Goal: Information Seeking & Learning: Learn about a topic

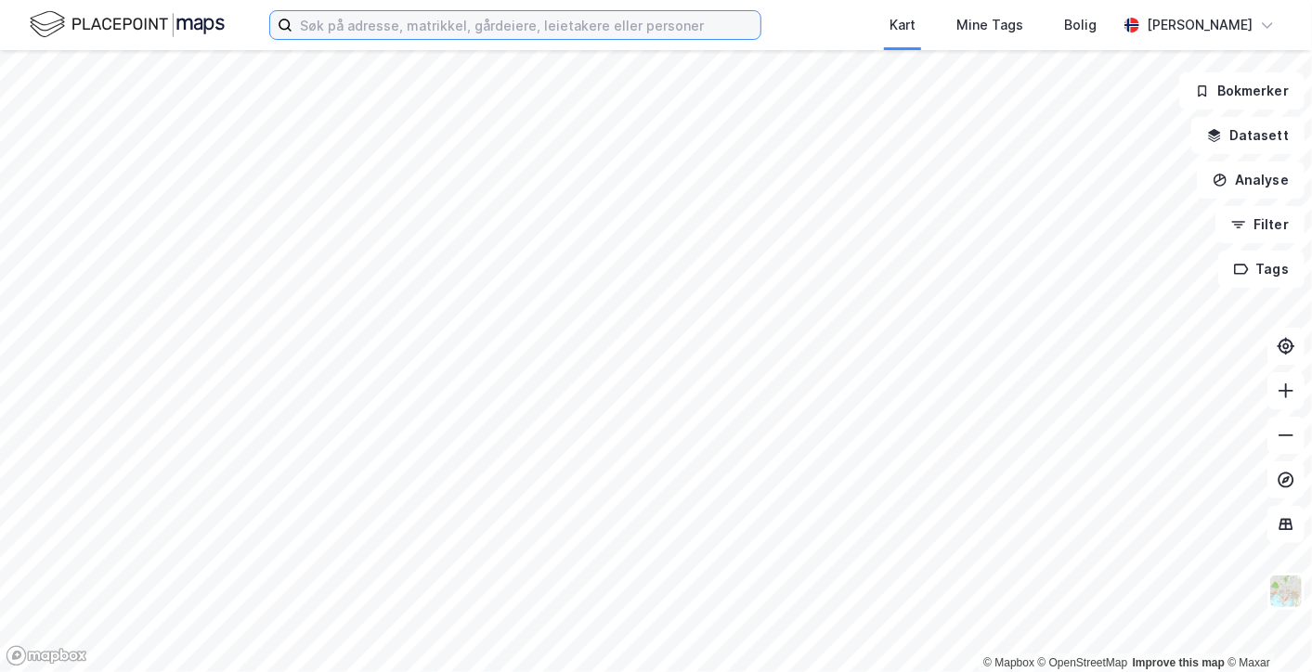
click at [524, 29] on input at bounding box center [527, 25] width 468 height 28
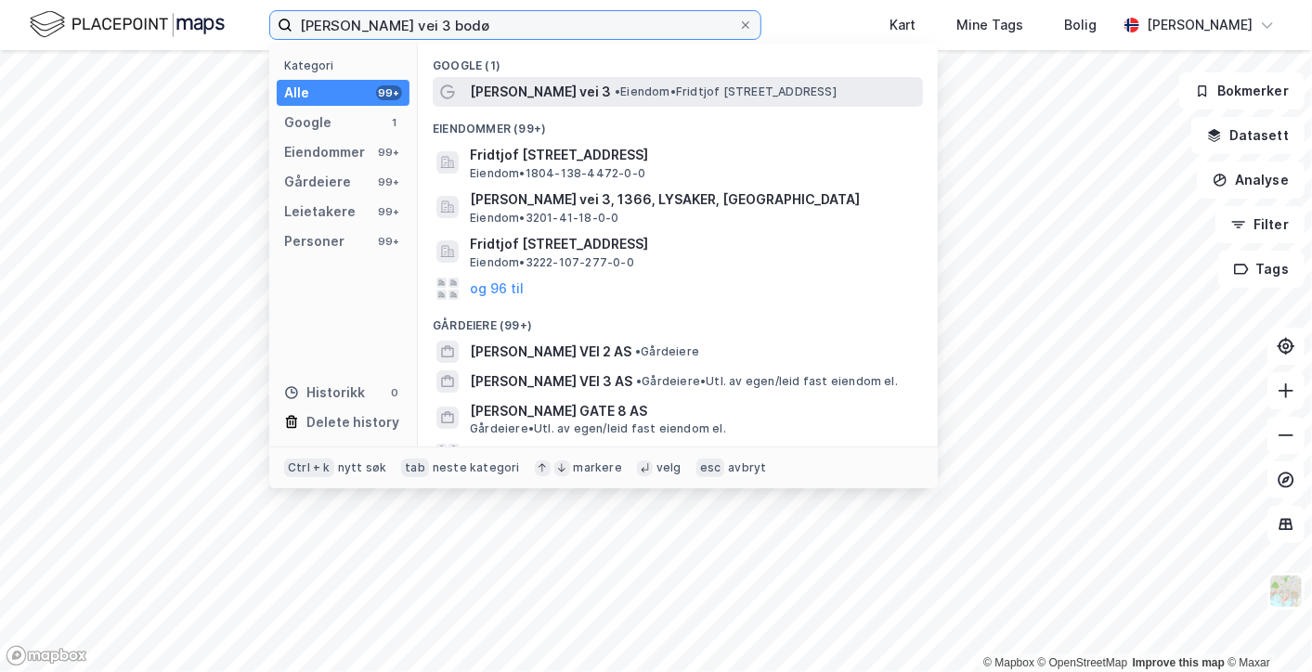
type input "[PERSON_NAME] vei 3 bodø"
click at [614, 83] on div "[PERSON_NAME] vei 3 • Eiendom • [PERSON_NAME][STREET_ADDRESS]" at bounding box center [695, 92] width 450 height 22
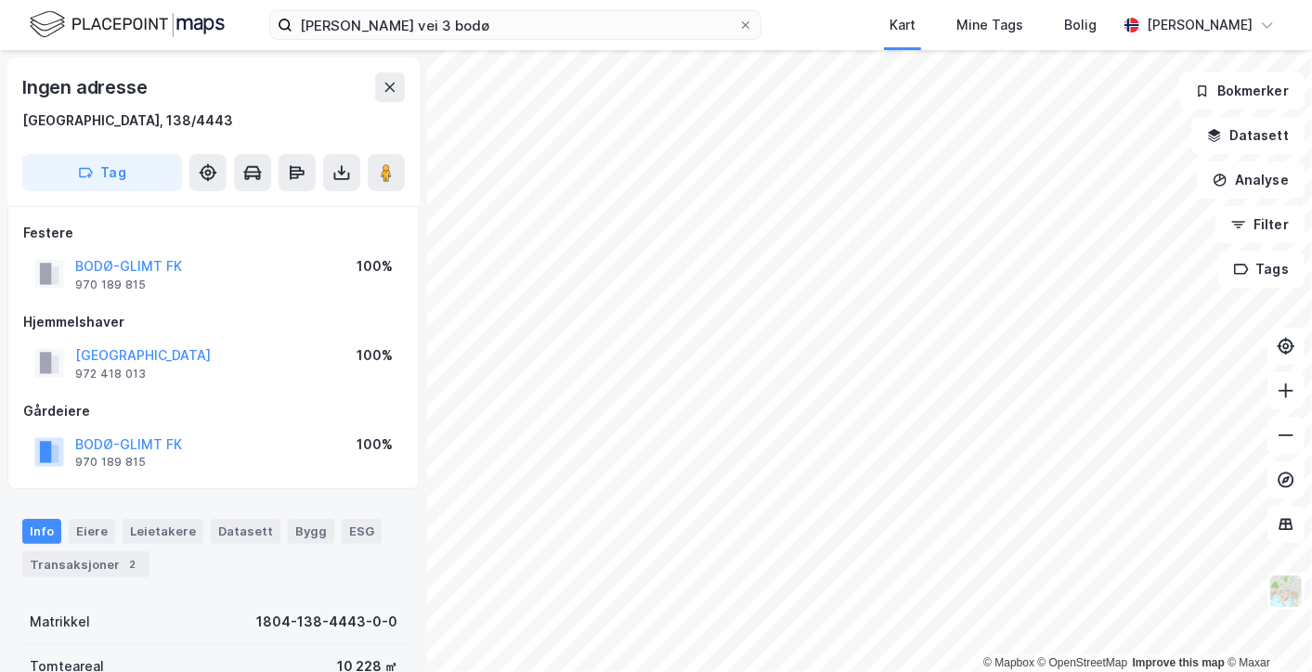
click at [748, 0] on html "[PERSON_NAME] vei 3 bodø Kart Mine Tags Bolig [PERSON_NAME] © Mapbox © OpenStre…" at bounding box center [656, 336] width 1312 height 672
click at [1251, 180] on button "Analyse" at bounding box center [1251, 180] width 108 height 37
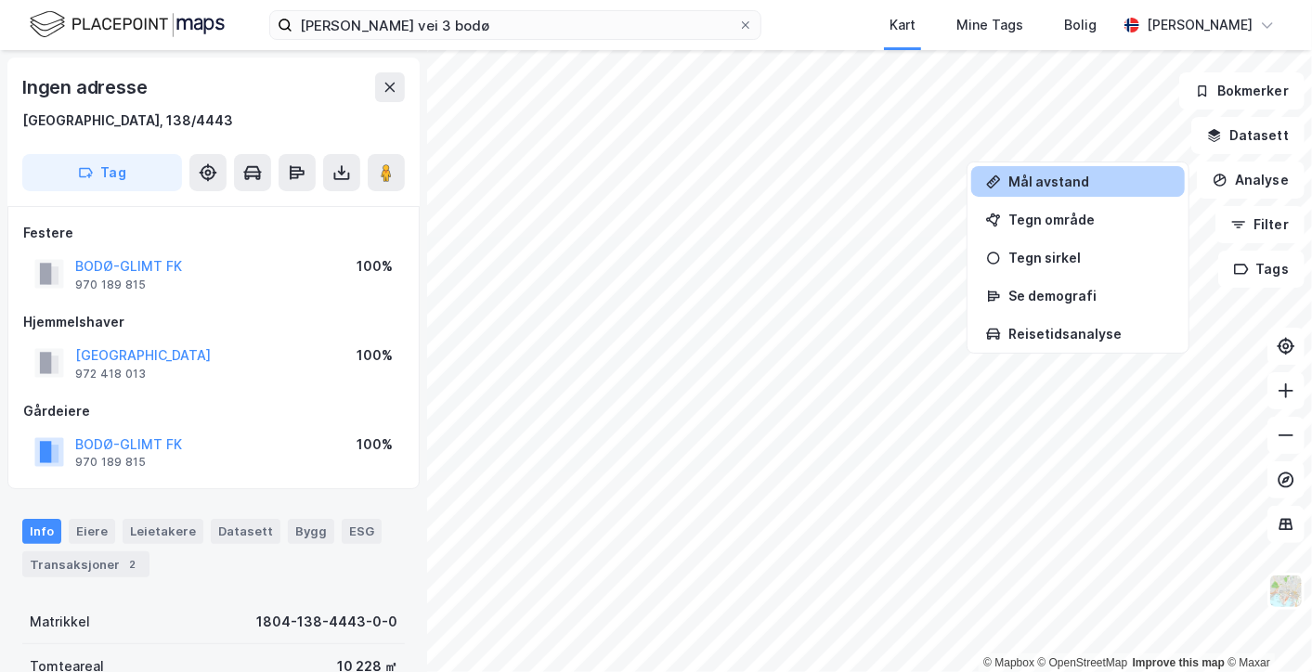
click at [1121, 185] on div "Mål avstand" at bounding box center [1090, 182] width 162 height 16
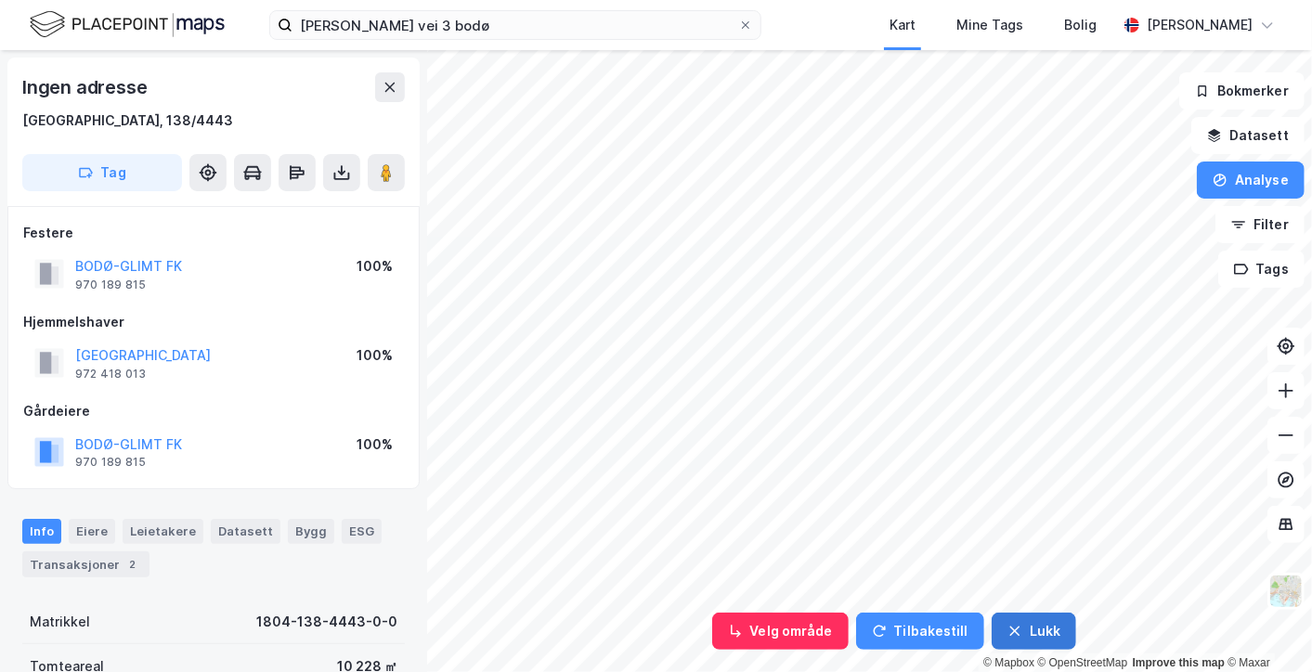
click at [1042, 636] on button "Lukk" at bounding box center [1034, 631] width 85 height 37
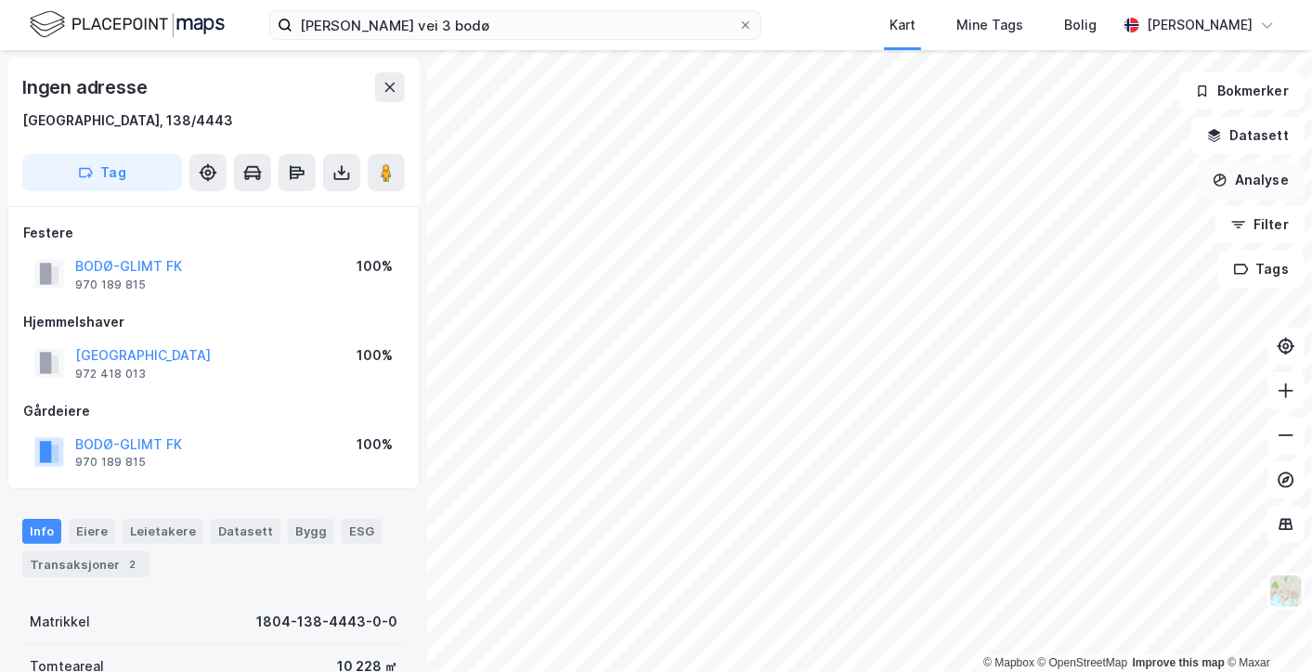
click at [1228, 171] on button "Analyse" at bounding box center [1251, 180] width 108 height 37
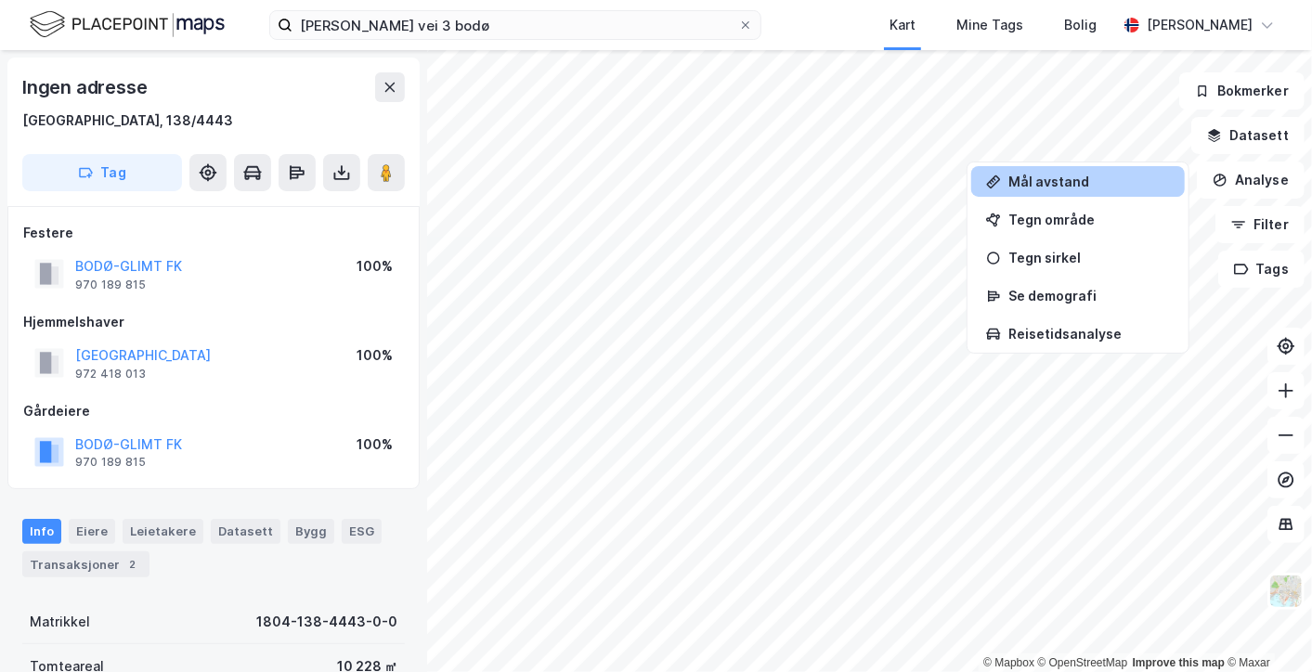
click at [1119, 183] on div "Mål avstand" at bounding box center [1090, 182] width 162 height 16
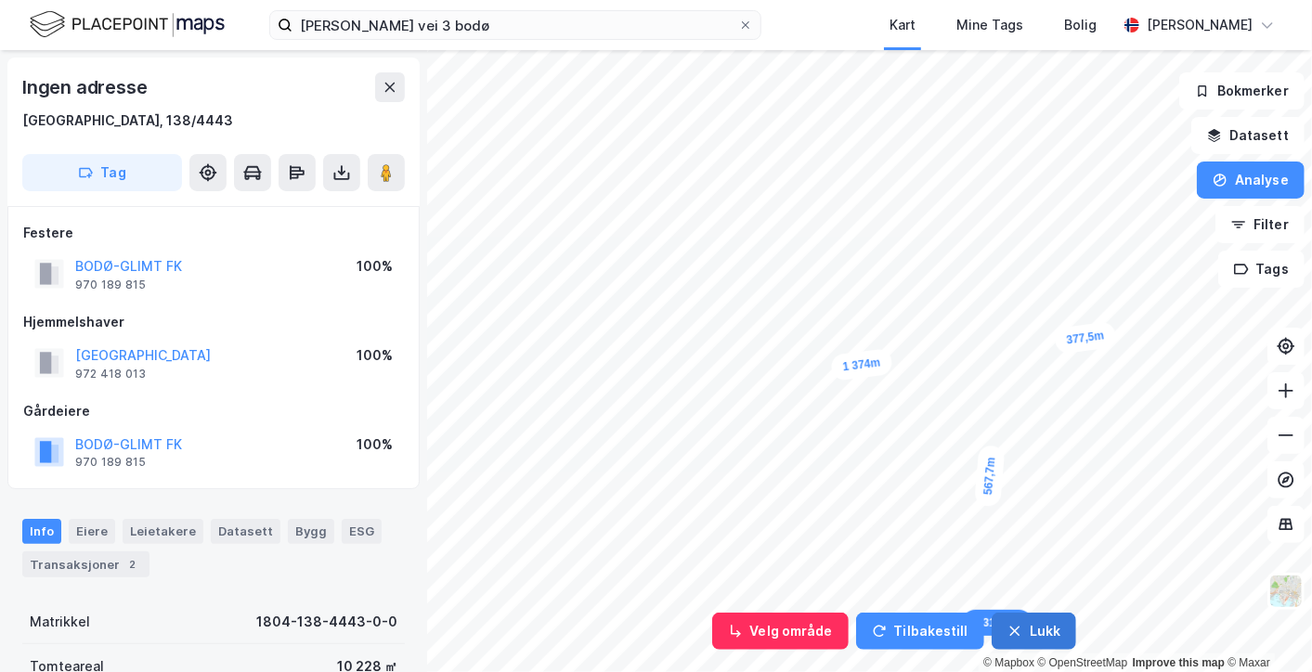
click at [1001, 620] on button "Lukk" at bounding box center [1034, 631] width 85 height 37
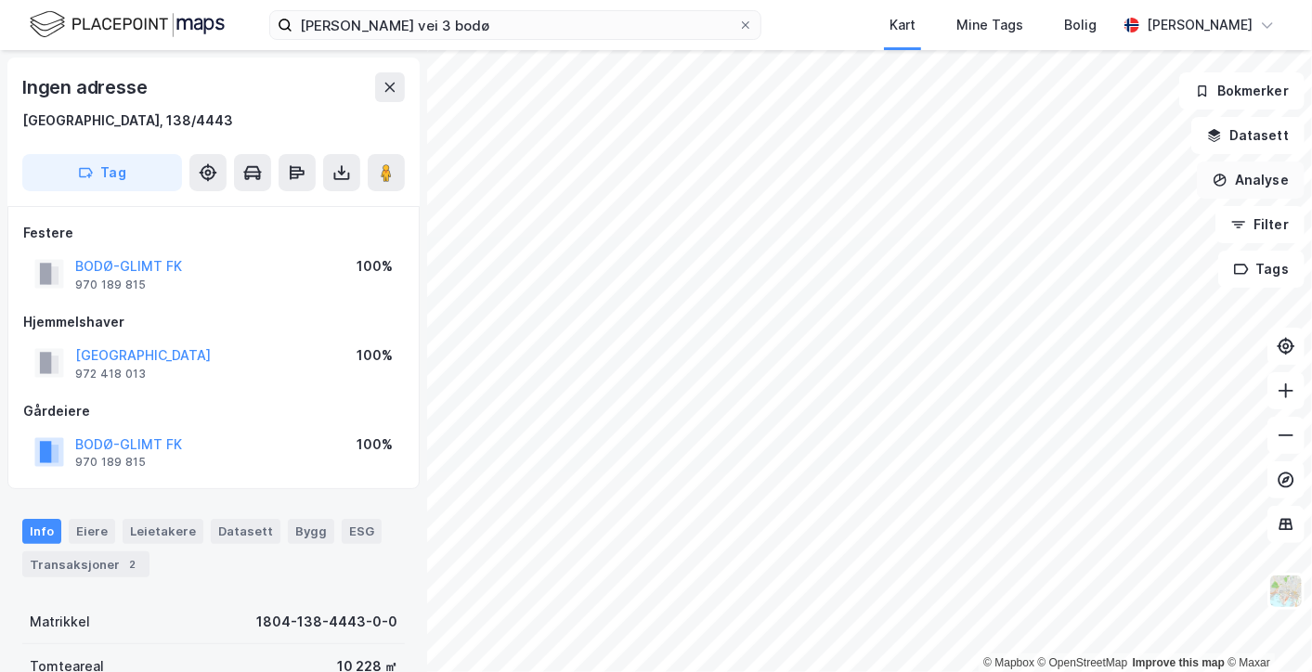
click at [1234, 170] on button "Analyse" at bounding box center [1251, 180] width 108 height 37
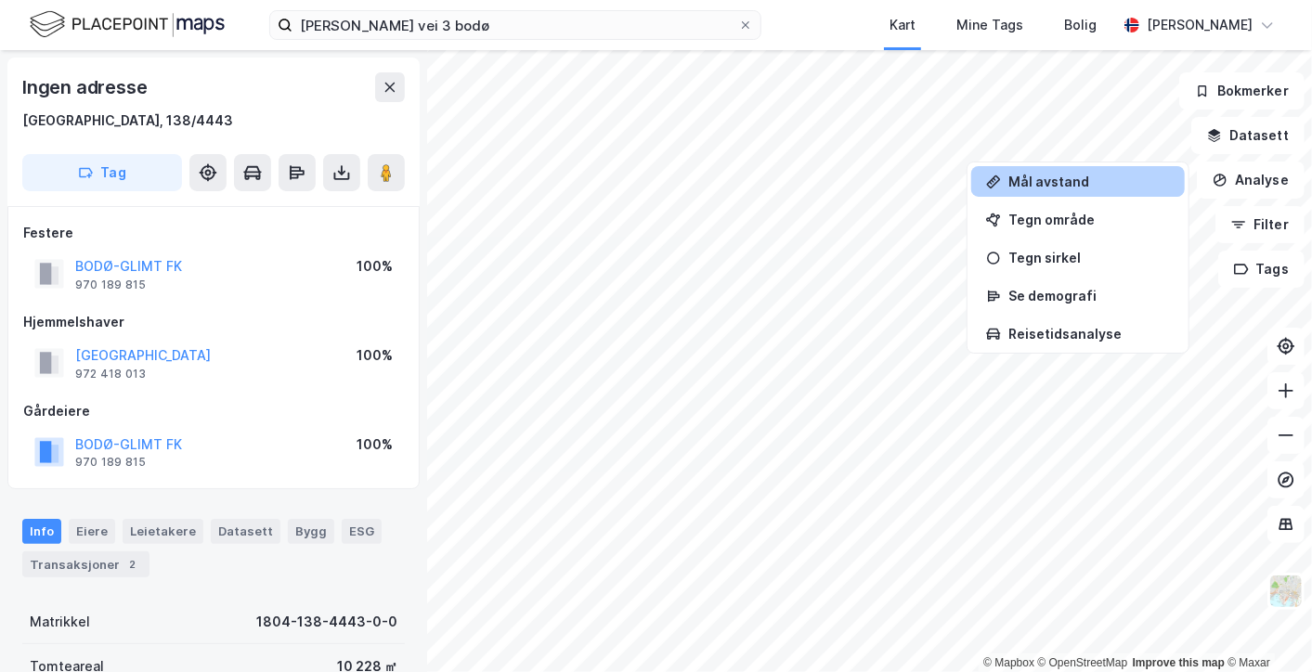
click at [1138, 188] on div "Mål avstand" at bounding box center [1090, 182] width 162 height 16
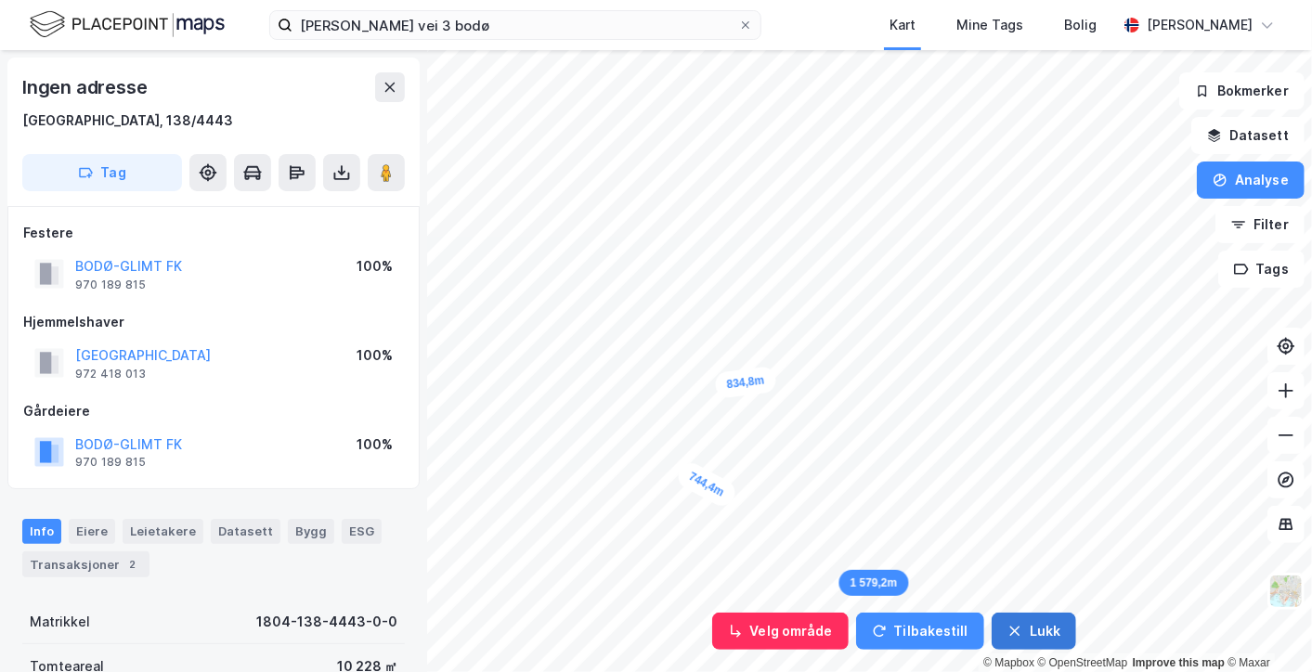
click at [1008, 640] on button "Lukk" at bounding box center [1034, 631] width 85 height 37
